Goal: Find specific page/section: Find specific page/section

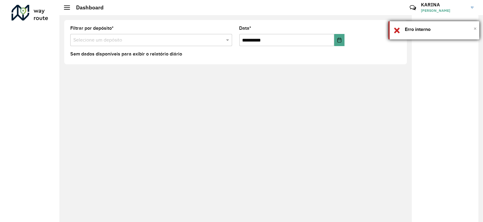
click at [475, 27] on span "×" at bounding box center [475, 28] width 3 height 7
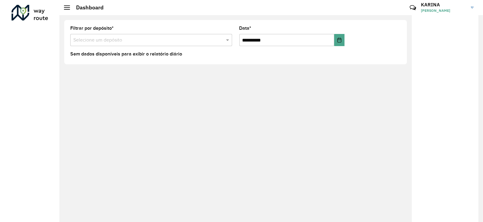
click at [70, 7] on h2 "Dashboard" at bounding box center [87, 7] width 34 height 7
click at [67, 5] on div "Dashboard" at bounding box center [84, 7] width 40 height 7
click at [127, 39] on input "text" at bounding box center [145, 40] width 144 height 7
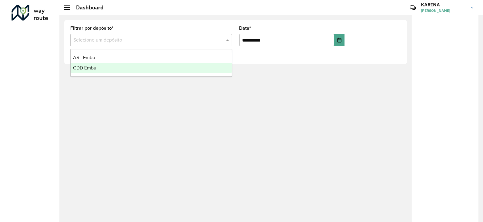
click at [111, 67] on div "CDD Embu" at bounding box center [151, 68] width 161 height 10
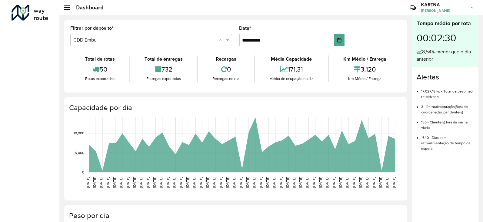
drag, startPoint x: 41, startPoint y: 27, endPoint x: 40, endPoint y: 32, distance: 5.6
click at [41, 27] on div "Roteirizador AmbevTech" at bounding box center [29, 111] width 59 height 222
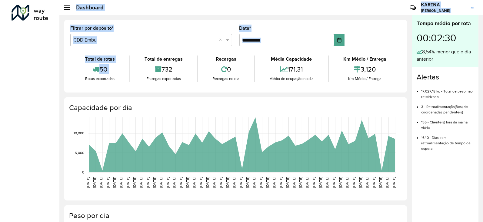
click at [57, 91] on div "**********" at bounding box center [241, 111] width 483 height 222
click at [20, 11] on div at bounding box center [30, 13] width 37 height 16
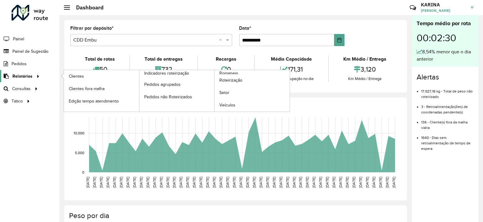
click at [25, 79] on link "Relatórios" at bounding box center [21, 76] width 42 height 12
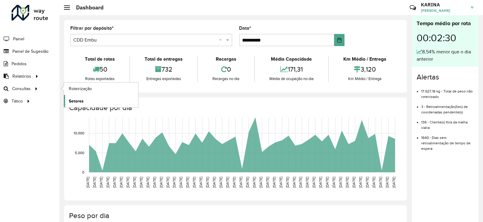
click at [72, 104] on link "Setores" at bounding box center [101, 101] width 74 height 12
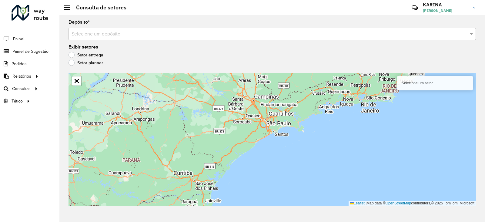
click at [161, 34] on input "text" at bounding box center [266, 34] width 389 height 7
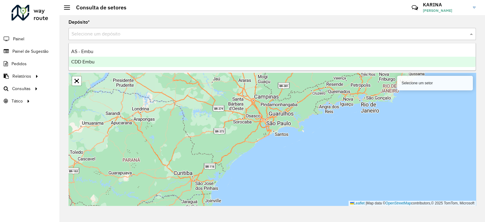
click at [141, 64] on div "CDD Embu" at bounding box center [272, 62] width 407 height 10
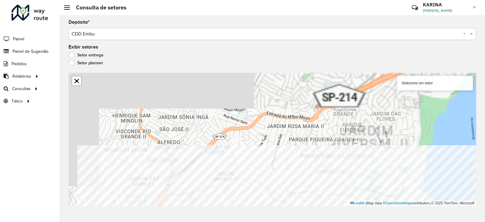
click at [278, 213] on div "Depósito * Selecione um depósito × CDD Embu × Exibir setores Setor entrega Seto…" at bounding box center [272, 118] width 426 height 207
